Goal: Find specific page/section: Find specific page/section

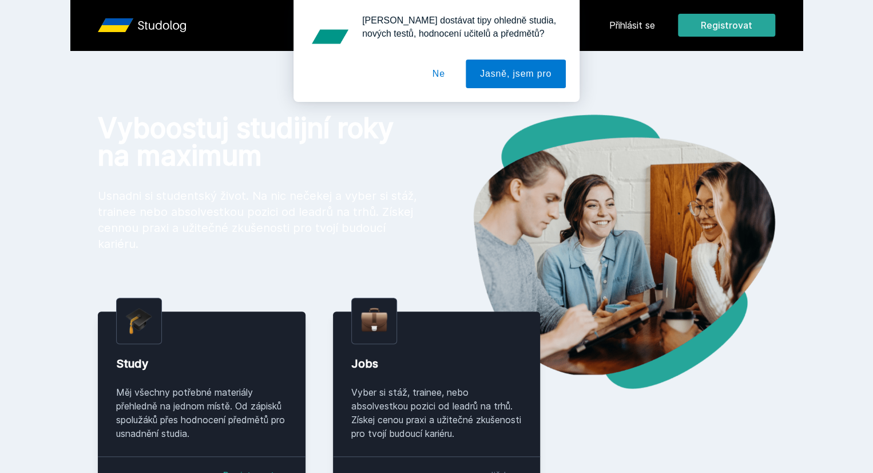
click at [697, 24] on div "[PERSON_NAME] dostávat tipy ohledně studia, nových testů, hodnocení učitelů a p…" at bounding box center [436, 51] width 873 height 102
click at [436, 68] on button "Ne" at bounding box center [438, 73] width 41 height 29
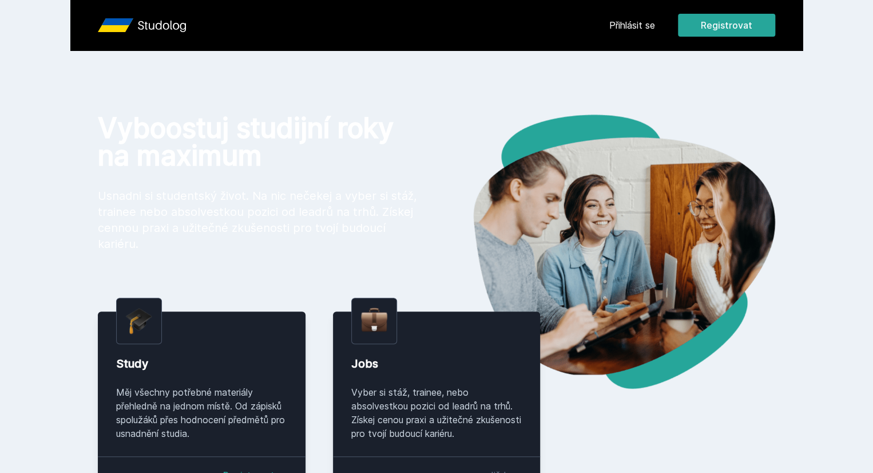
click at [655, 29] on link "Přihlásit se" at bounding box center [632, 25] width 46 height 14
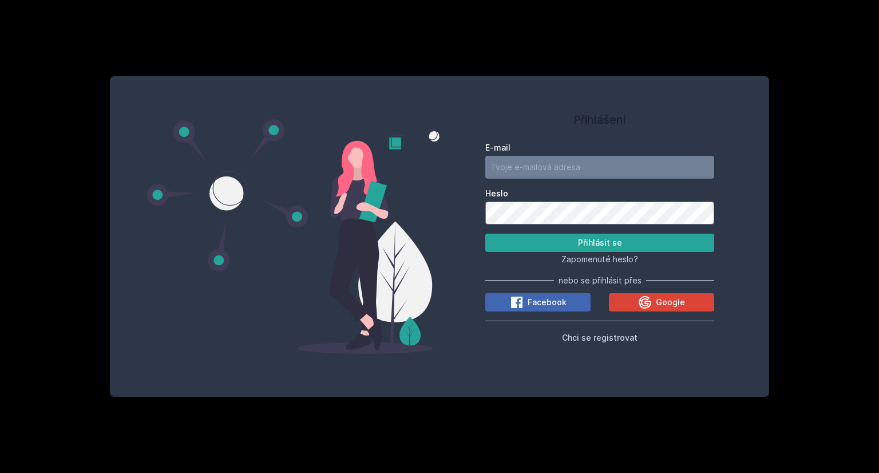
type input "[EMAIL_ADDRESS][DOMAIN_NAME]"
click at [525, 248] on button "Přihlásit se" at bounding box center [599, 242] width 229 height 18
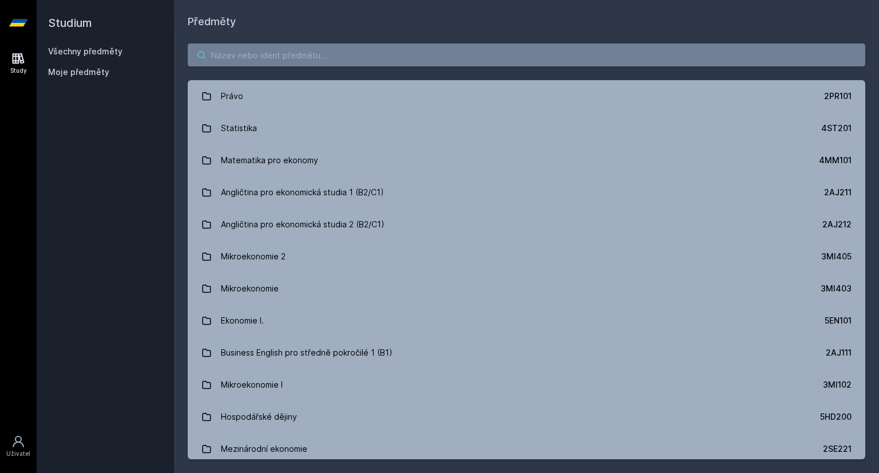
click at [299, 46] on input "search" at bounding box center [526, 54] width 677 height 23
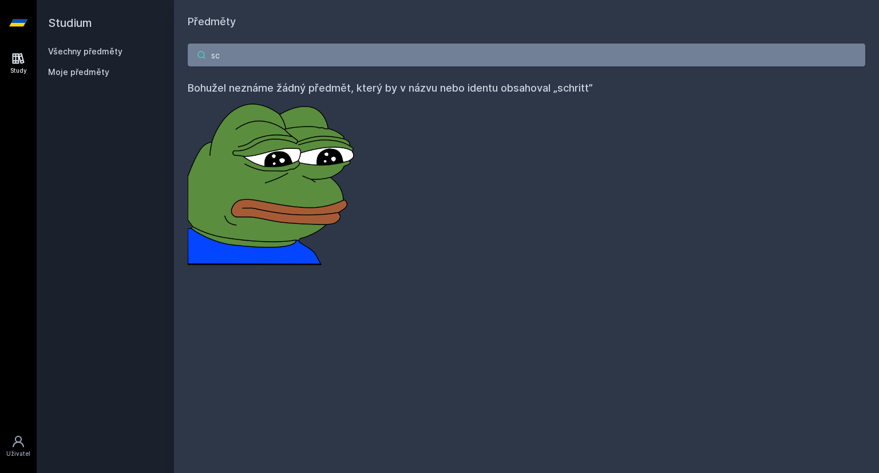
type input "s"
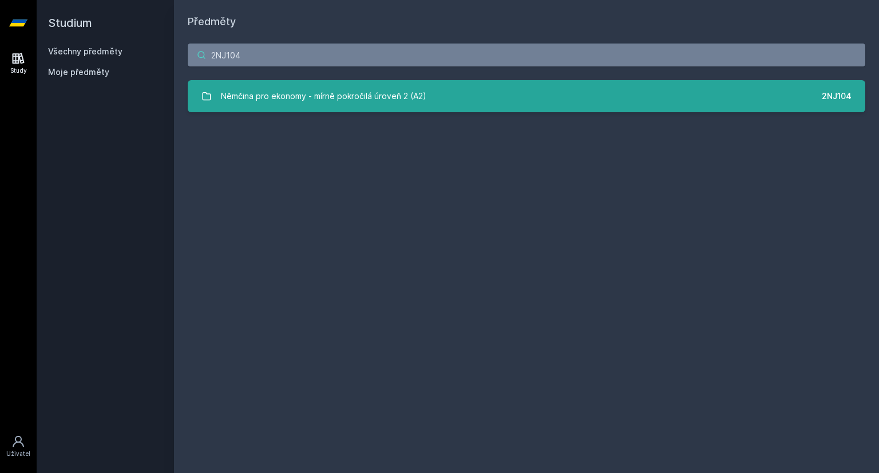
type input "2NJ104"
click at [352, 85] on div "Němčina pro ekonomy - mírně pokročilá úroveň 2 (A2)" at bounding box center [323, 96] width 205 height 23
